Goal: Task Accomplishment & Management: Use online tool/utility

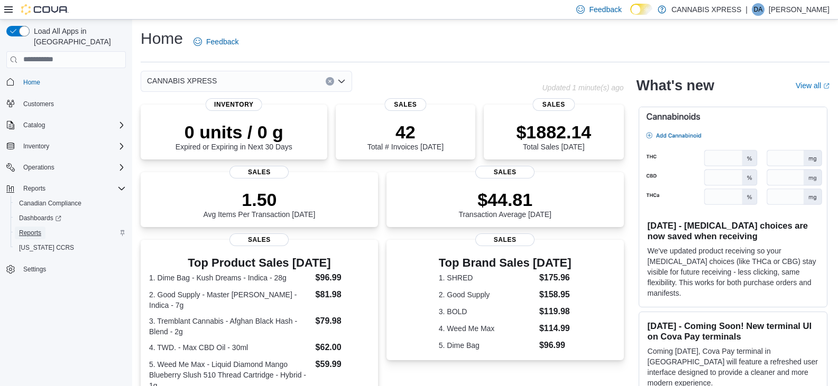
click at [31, 229] on span "Reports" at bounding box center [30, 233] width 22 height 8
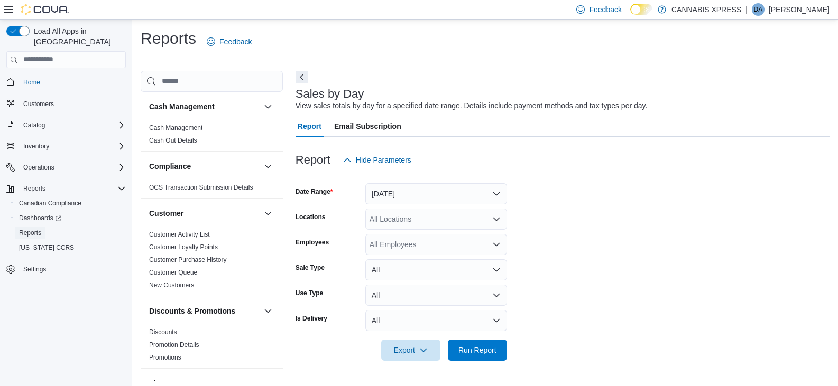
scroll to position [4, 0]
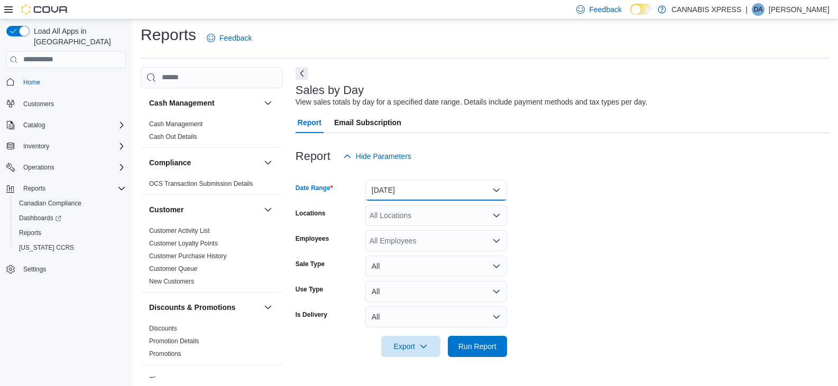
click at [397, 190] on button "[DATE]" at bounding box center [436, 190] width 142 height 21
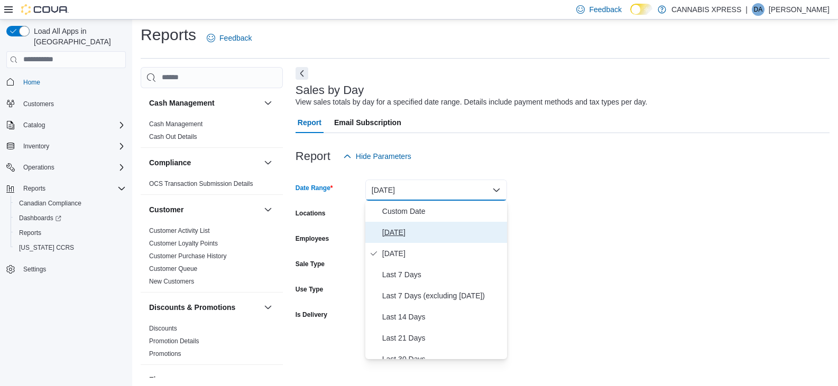
click at [398, 234] on span "[DATE]" at bounding box center [442, 232] width 121 height 13
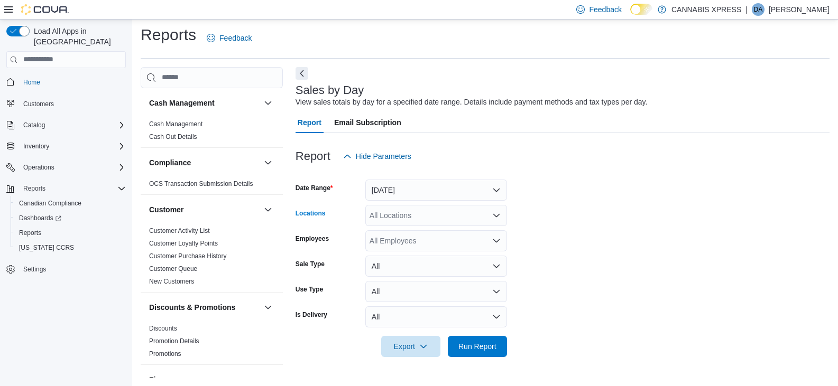
click at [403, 214] on div "All Locations" at bounding box center [436, 215] width 142 height 21
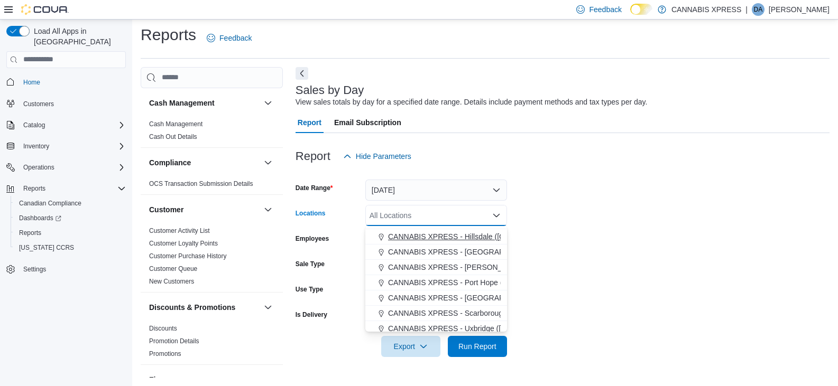
scroll to position [106, 0]
click at [455, 266] on span "CANNABIS XPRESS - Port Hope (Quinlan Drive)" at bounding box center [486, 266] width 197 height 11
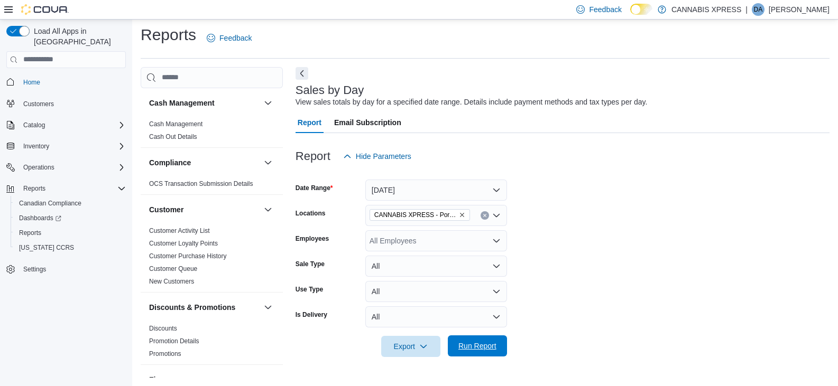
click at [490, 353] on span "Run Report" at bounding box center [477, 346] width 47 height 21
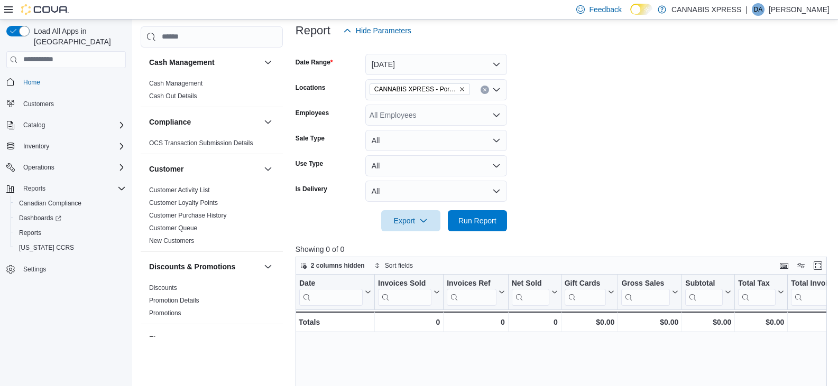
scroll to position [106, 0]
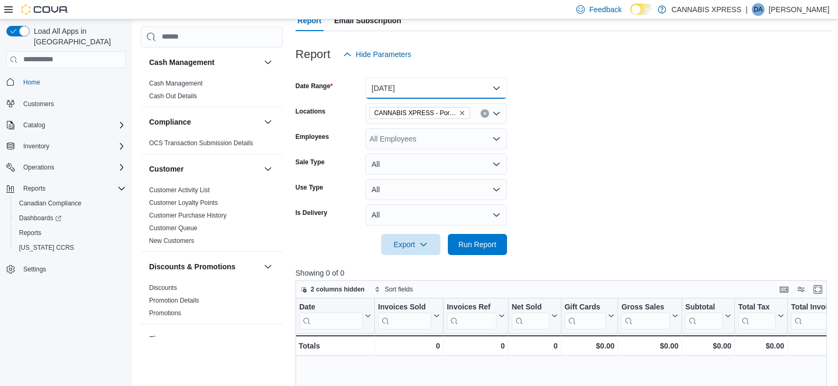
click at [407, 87] on button "Today" at bounding box center [436, 88] width 142 height 21
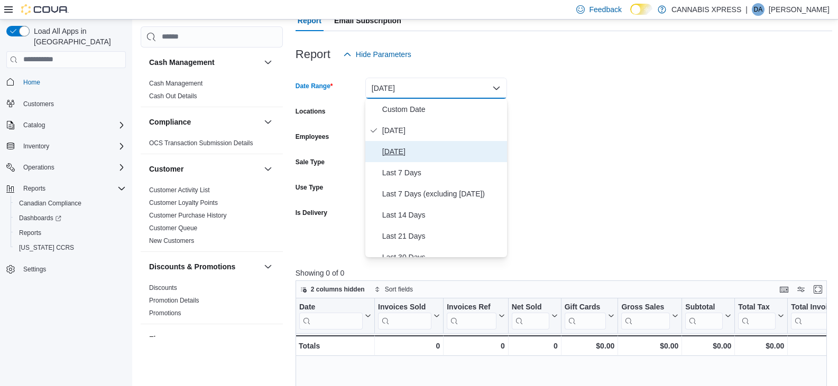
click at [416, 154] on span "Yesterday" at bounding box center [442, 151] width 121 height 13
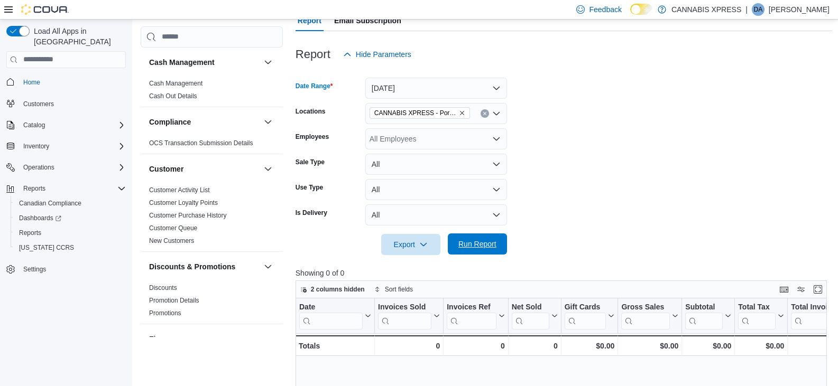
click at [498, 239] on span "Run Report" at bounding box center [477, 244] width 47 height 21
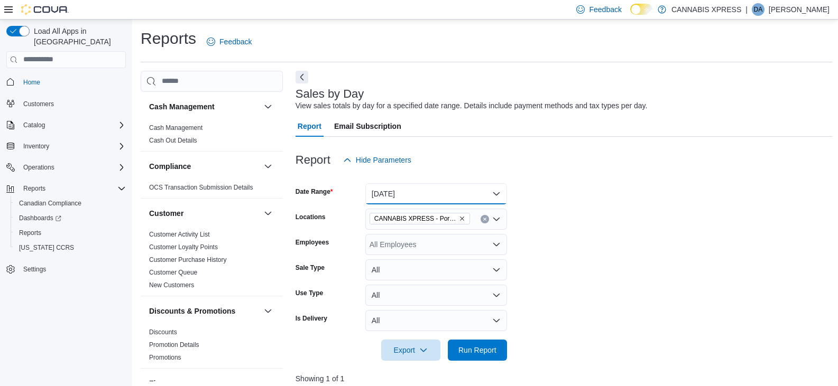
click at [444, 196] on button "Yesterday" at bounding box center [436, 193] width 142 height 21
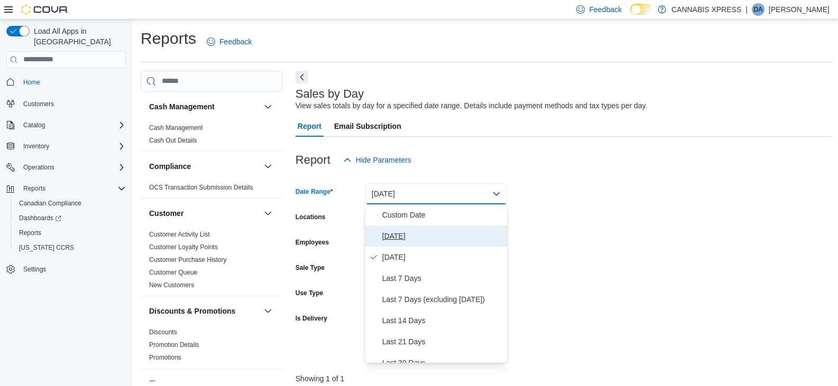
click at [411, 240] on span "Today" at bounding box center [442, 236] width 121 height 13
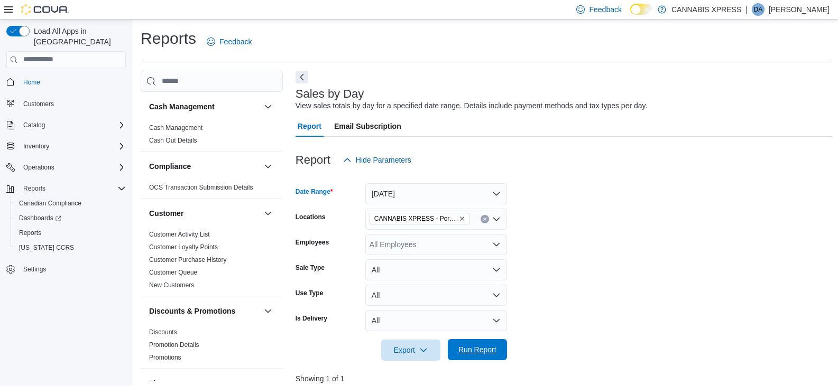
click at [497, 356] on span "Run Report" at bounding box center [477, 349] width 47 height 21
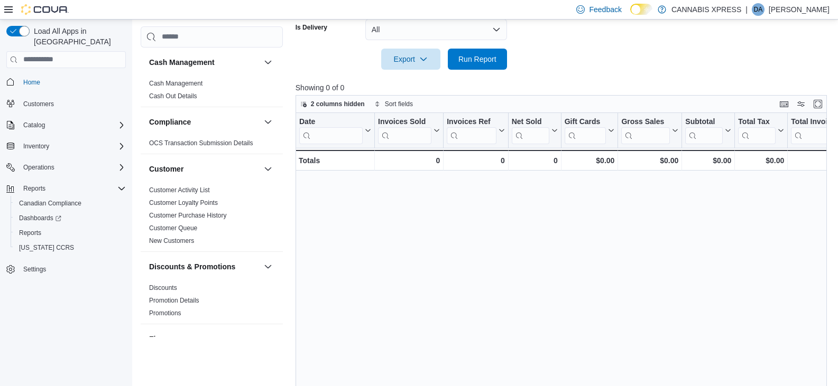
scroll to position [317, 0]
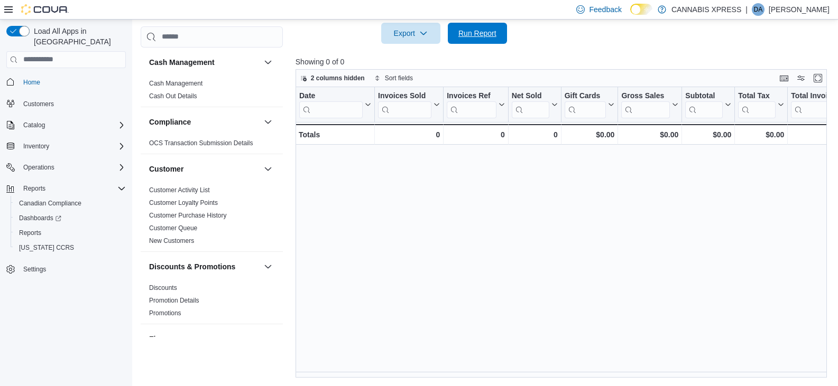
drag, startPoint x: 489, startPoint y: 43, endPoint x: 475, endPoint y: 53, distance: 17.3
click at [489, 42] on span "Run Report" at bounding box center [477, 33] width 47 height 21
